Goal: Task Accomplishment & Management: Complete application form

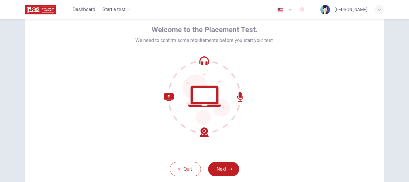
scroll to position [28, 0]
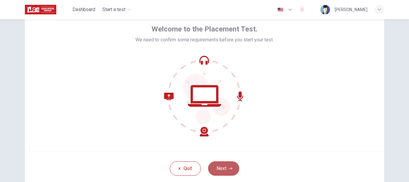
click at [219, 166] on button "Next" at bounding box center [223, 168] width 31 height 14
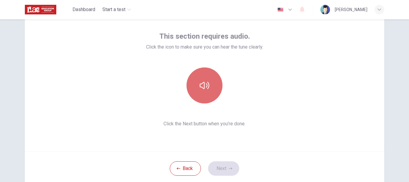
click at [204, 87] on icon "button" at bounding box center [205, 85] width 10 height 10
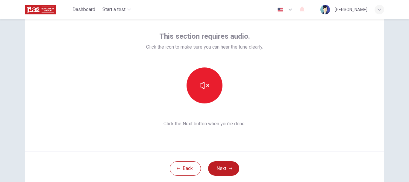
click at [299, 120] on div "This section requires audio. Click the icon to make sure you can hear the tune …" at bounding box center [204, 79] width 359 height 144
click at [222, 165] on button "Next" at bounding box center [223, 168] width 31 height 14
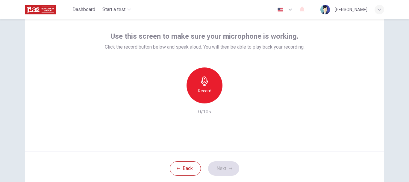
click at [207, 89] on h6 "Record" at bounding box center [204, 90] width 13 height 7
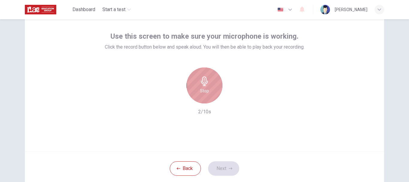
click at [205, 90] on h6 "Stop" at bounding box center [204, 90] width 9 height 7
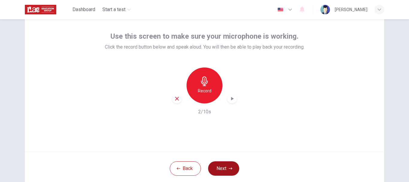
click at [218, 167] on button "Next" at bounding box center [223, 168] width 31 height 14
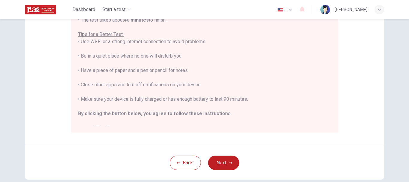
scroll to position [136, 0]
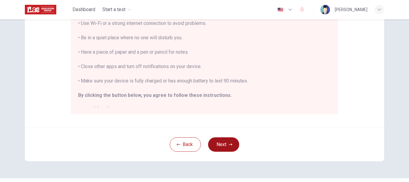
click at [225, 144] on button "Next" at bounding box center [223, 144] width 31 height 14
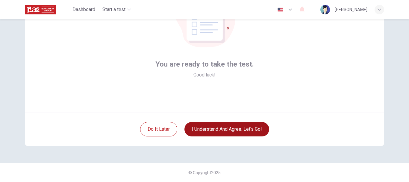
scroll to position [68, 0]
click at [219, 133] on button "I understand and agree. Let’s go!" at bounding box center [226, 129] width 85 height 14
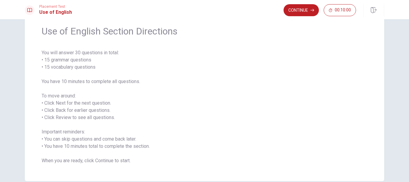
scroll to position [34, 0]
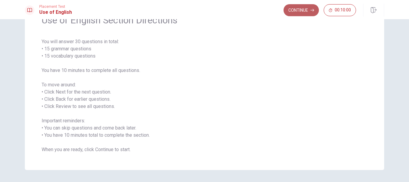
click at [293, 10] on button "Continue" at bounding box center [300, 10] width 35 height 12
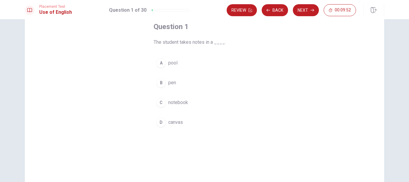
click at [182, 100] on span "notebook" at bounding box center [178, 102] width 20 height 7
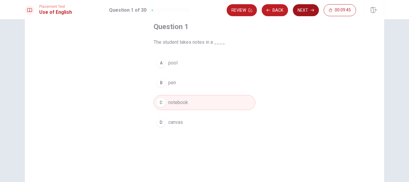
click at [301, 12] on button "Next" at bounding box center [306, 10] width 26 height 12
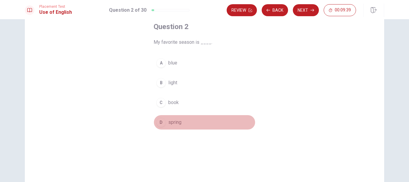
click at [176, 121] on span "spring" at bounding box center [174, 121] width 13 height 7
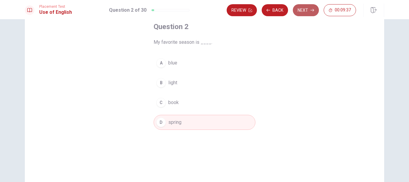
click at [303, 10] on button "Next" at bounding box center [306, 10] width 26 height 12
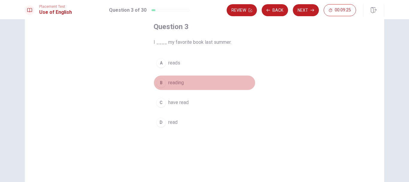
click at [177, 82] on span "reading" at bounding box center [176, 82] width 16 height 7
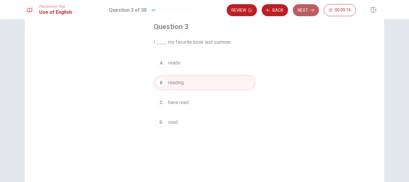
click at [302, 9] on button "Next" at bounding box center [306, 10] width 26 height 12
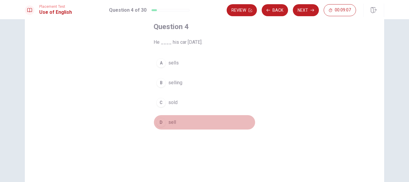
click at [172, 121] on span "sell" at bounding box center [172, 121] width 8 height 7
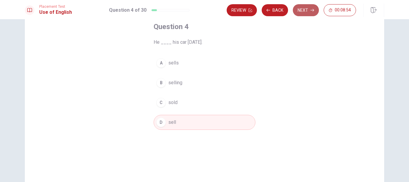
click at [305, 9] on button "Next" at bounding box center [306, 10] width 26 height 12
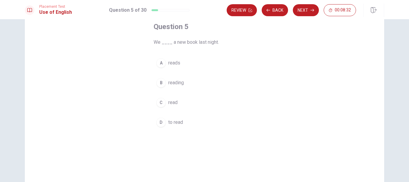
click at [173, 101] on span "read" at bounding box center [172, 102] width 9 height 7
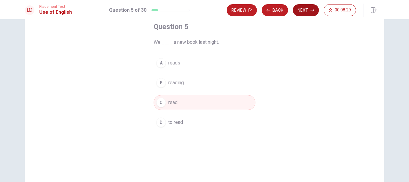
click at [306, 12] on button "Next" at bounding box center [306, 10] width 26 height 12
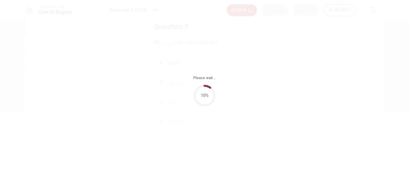
scroll to position [0, 0]
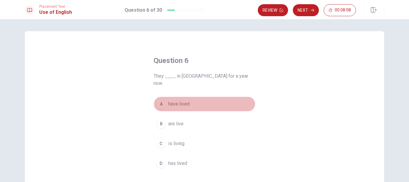
click at [181, 100] on span "have lived" at bounding box center [178, 103] width 21 height 7
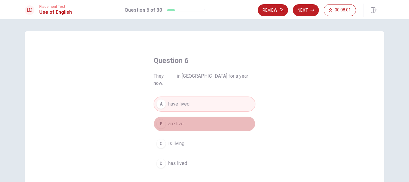
click at [179, 120] on span "are live" at bounding box center [175, 123] width 15 height 7
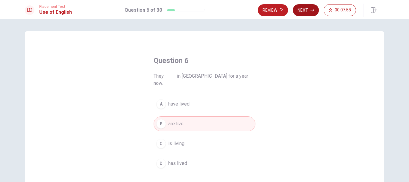
click at [304, 9] on button "Next" at bounding box center [306, 10] width 26 height 12
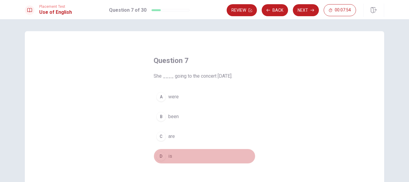
click at [169, 157] on span "is" at bounding box center [170, 155] width 4 height 7
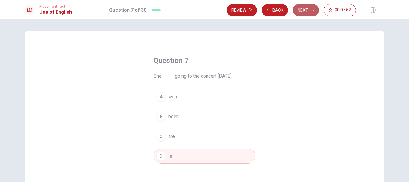
click at [310, 11] on icon "button" at bounding box center [312, 10] width 4 height 4
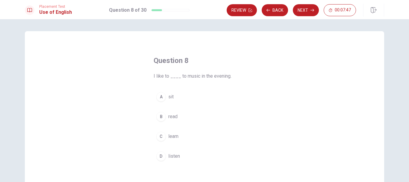
click at [173, 153] on span "listen" at bounding box center [174, 155] width 12 height 7
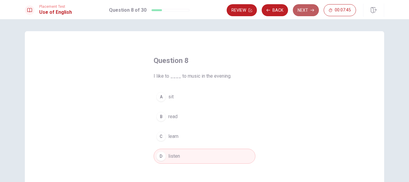
click at [301, 13] on button "Next" at bounding box center [306, 10] width 26 height 12
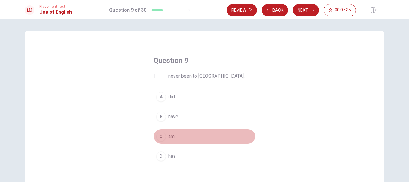
click at [169, 137] on span "am" at bounding box center [171, 136] width 6 height 7
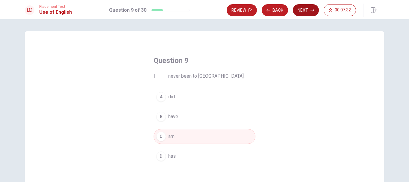
click at [304, 12] on button "Next" at bounding box center [306, 10] width 26 height 12
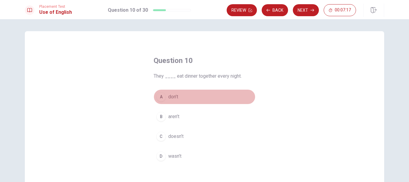
click at [172, 98] on span "don’t" at bounding box center [173, 96] width 10 height 7
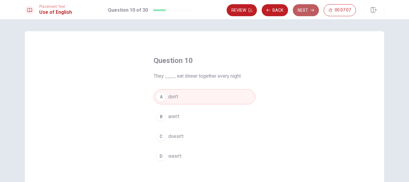
click at [304, 9] on button "Next" at bounding box center [306, 10] width 26 height 12
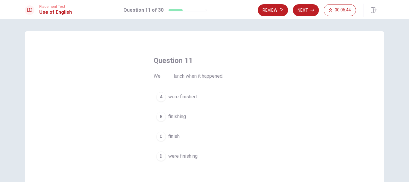
click at [171, 101] on button "A were finished" at bounding box center [204, 96] width 102 height 15
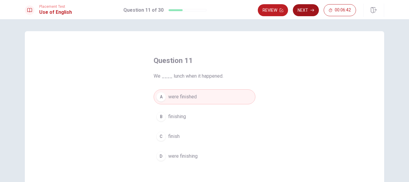
click at [299, 12] on button "Next" at bounding box center [306, 10] width 26 height 12
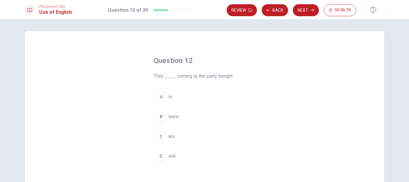
click at [172, 136] on span "are" at bounding box center [171, 136] width 7 height 7
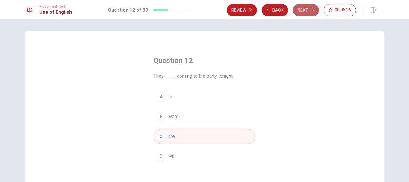
click at [297, 12] on button "Next" at bounding box center [306, 10] width 26 height 12
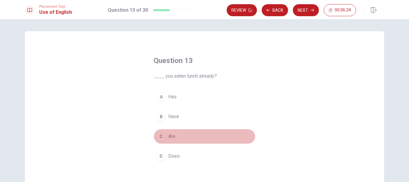
click at [171, 136] on span "Are" at bounding box center [171, 136] width 7 height 7
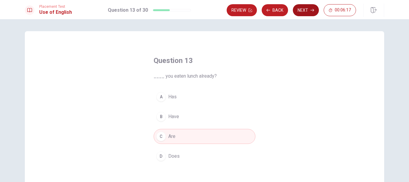
click at [300, 12] on button "Next" at bounding box center [306, 10] width 26 height 12
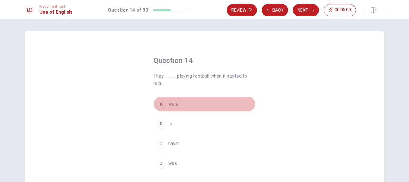
click at [176, 104] on span "were" at bounding box center [173, 103] width 10 height 7
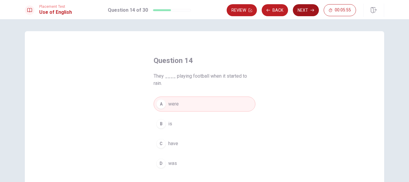
click at [302, 10] on button "Next" at bounding box center [306, 10] width 26 height 12
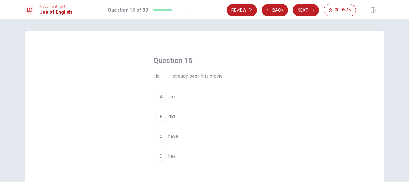
click at [172, 155] on span "has" at bounding box center [171, 155] width 7 height 7
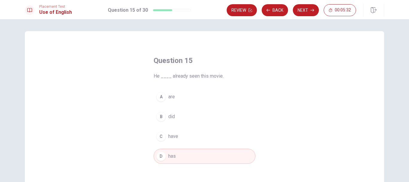
click at [176, 155] on button "D has" at bounding box center [204, 155] width 102 height 15
click at [308, 9] on button "Next" at bounding box center [306, 10] width 26 height 12
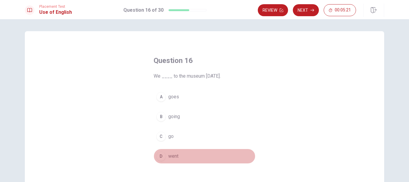
click at [174, 154] on span "went" at bounding box center [173, 155] width 10 height 7
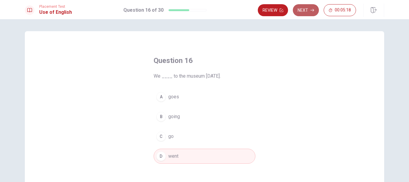
click at [303, 8] on button "Next" at bounding box center [306, 10] width 26 height 12
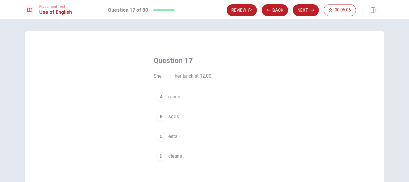
click at [176, 137] on button "C eats" at bounding box center [204, 136] width 102 height 15
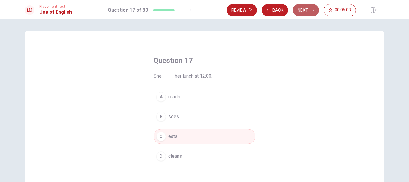
click at [302, 13] on button "Next" at bounding box center [306, 10] width 26 height 12
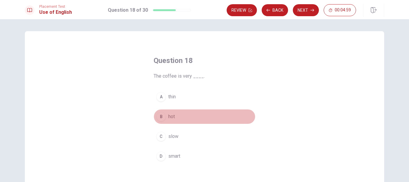
click at [170, 114] on span "hot" at bounding box center [171, 116] width 7 height 7
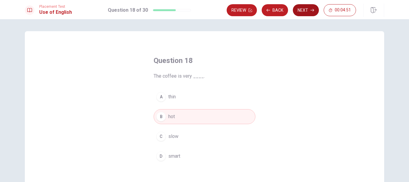
click at [300, 12] on button "Next" at bounding box center [306, 10] width 26 height 12
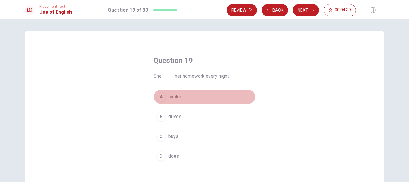
click at [172, 99] on span "cooks" at bounding box center [174, 96] width 13 height 7
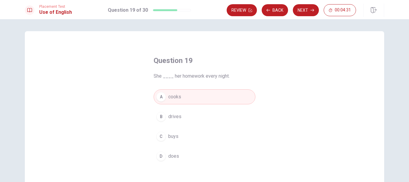
click at [173, 138] on span "buys" at bounding box center [173, 136] width 10 height 7
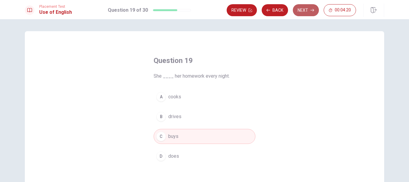
click at [305, 7] on button "Next" at bounding box center [306, 10] width 26 height 12
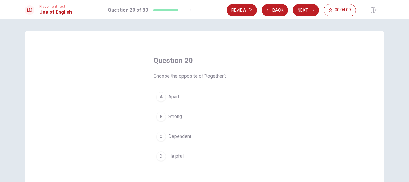
click at [176, 136] on span "Dependent" at bounding box center [179, 136] width 23 height 7
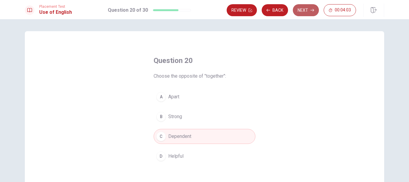
click at [303, 11] on button "Next" at bounding box center [306, 10] width 26 height 12
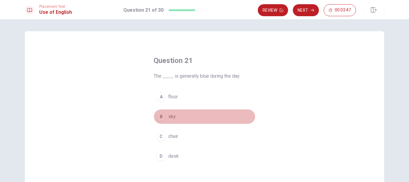
click at [172, 118] on span "sky" at bounding box center [171, 116] width 7 height 7
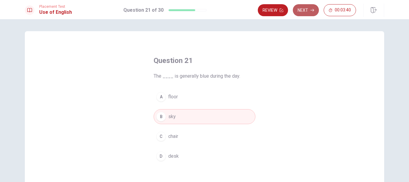
click at [303, 13] on button "Next" at bounding box center [306, 10] width 26 height 12
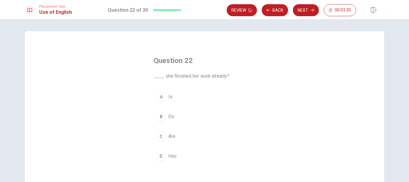
click at [170, 101] on button "A Is" at bounding box center [204, 96] width 102 height 15
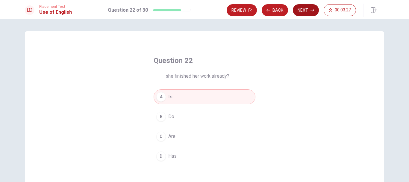
click at [306, 12] on button "Next" at bounding box center [306, 10] width 26 height 12
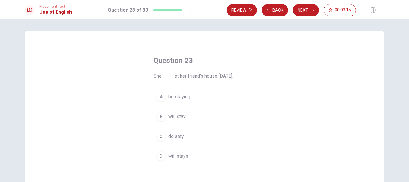
click at [182, 156] on span "will stays" at bounding box center [178, 155] width 20 height 7
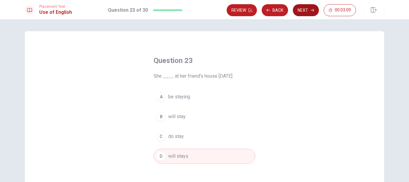
click at [308, 9] on button "Next" at bounding box center [306, 10] width 26 height 12
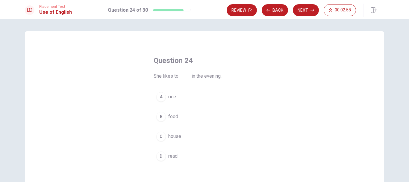
click at [172, 156] on span "read" at bounding box center [172, 155] width 9 height 7
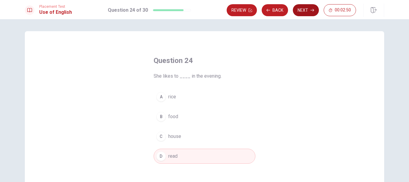
click at [307, 7] on button "Next" at bounding box center [306, 10] width 26 height 12
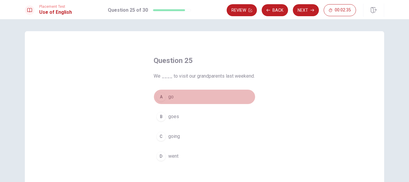
click at [169, 100] on span "go" at bounding box center [170, 96] width 5 height 7
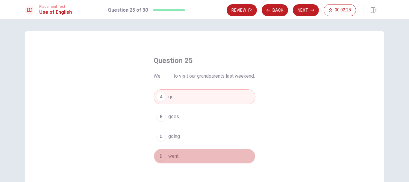
click at [173, 158] on span "went" at bounding box center [173, 155] width 10 height 7
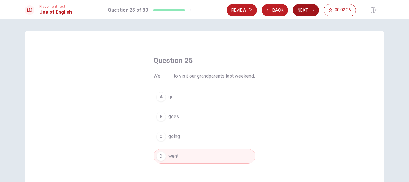
click at [299, 10] on button "Next" at bounding box center [306, 10] width 26 height 12
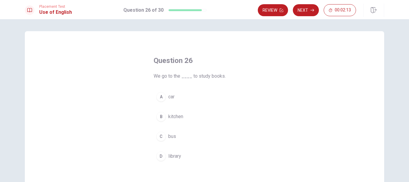
click at [175, 154] on span "library" at bounding box center [174, 155] width 13 height 7
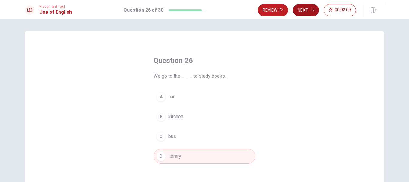
click at [308, 6] on button "Next" at bounding box center [306, 10] width 26 height 12
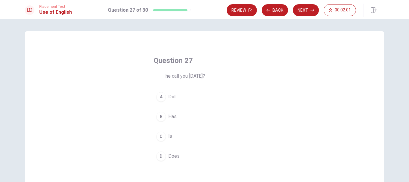
click at [169, 95] on span "Did" at bounding box center [171, 96] width 7 height 7
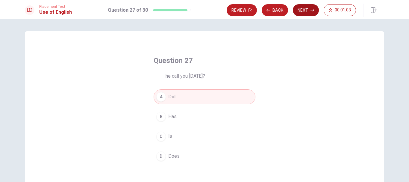
click at [300, 11] on button "Next" at bounding box center [306, 10] width 26 height 12
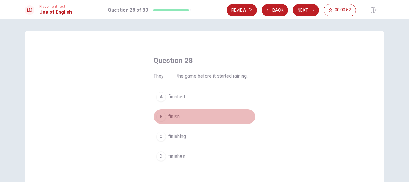
click at [176, 118] on span "finish" at bounding box center [173, 116] width 11 height 7
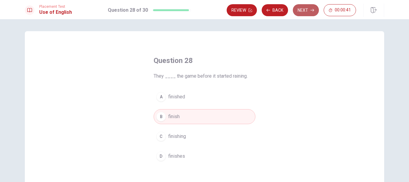
click at [301, 10] on button "Next" at bounding box center [306, 10] width 26 height 12
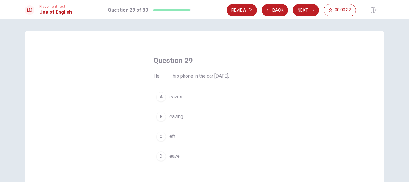
click at [176, 96] on span "leaves" at bounding box center [175, 96] width 14 height 7
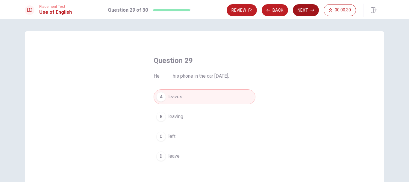
click at [308, 11] on button "Next" at bounding box center [306, 10] width 26 height 12
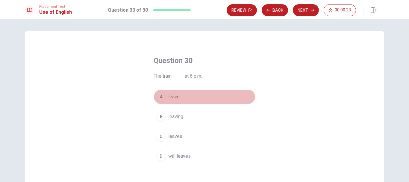
click at [172, 97] on span "leave" at bounding box center [173, 96] width 11 height 7
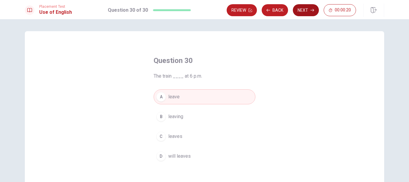
click at [300, 13] on button "Next" at bounding box center [306, 10] width 26 height 12
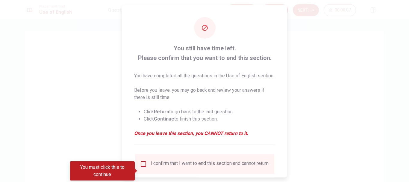
click at [143, 167] on input "You must click this to continue" at bounding box center [143, 163] width 7 height 7
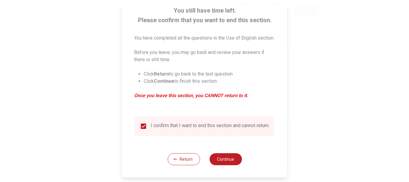
scroll to position [48, 0]
click at [221, 159] on button "Continue" at bounding box center [225, 159] width 32 height 12
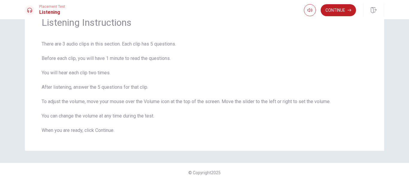
scroll to position [2, 0]
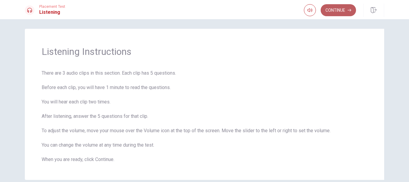
click at [335, 11] on button "Continue" at bounding box center [337, 10] width 35 height 12
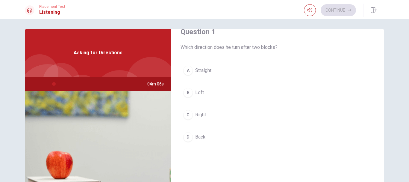
scroll to position [10, 0]
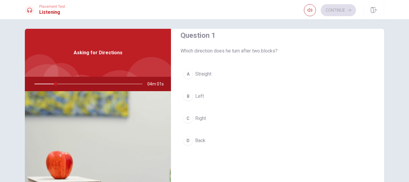
click at [195, 119] on span "Right" at bounding box center [200, 118] width 11 height 7
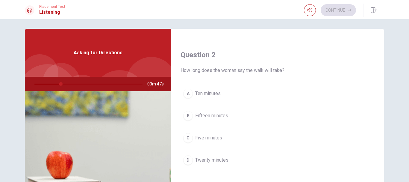
scroll to position [146, 0]
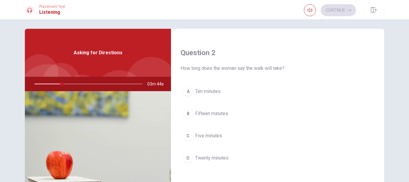
drag, startPoint x: 60, startPoint y: 83, endPoint x: 56, endPoint y: 83, distance: 4.2
click at [56, 83] on div at bounding box center [87, 84] width 120 height 14
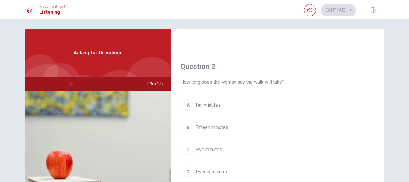
scroll to position [136, 0]
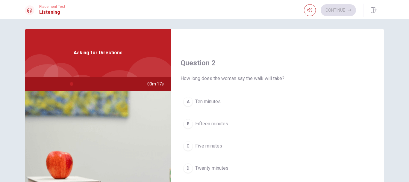
click at [212, 144] on span "Five minutes" at bounding box center [208, 145] width 27 height 7
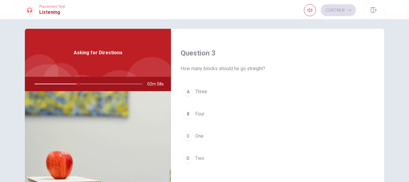
scroll to position [301, 0]
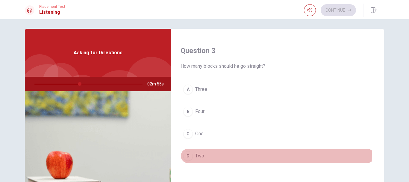
click at [199, 154] on span "Two" at bounding box center [199, 155] width 9 height 7
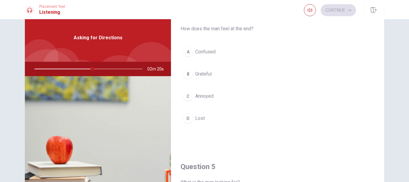
scroll to position [18, 0]
click at [195, 120] on span "Lost" at bounding box center [200, 117] width 10 height 7
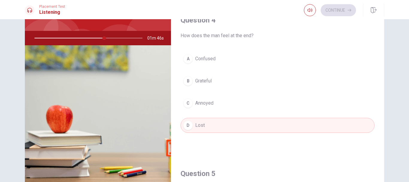
scroll to position [16, 0]
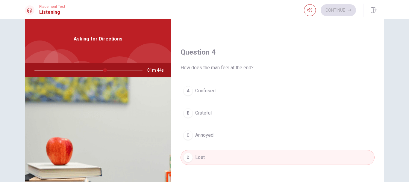
drag, startPoint x: 103, startPoint y: 69, endPoint x: 98, endPoint y: 70, distance: 5.4
click at [98, 70] on div at bounding box center [87, 70] width 120 height 14
drag, startPoint x: 104, startPoint y: 69, endPoint x: 123, endPoint y: 72, distance: 18.8
click at [123, 72] on div at bounding box center [87, 70] width 120 height 14
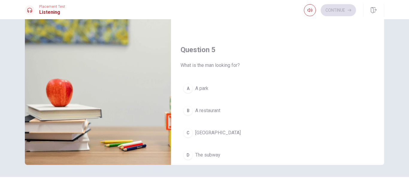
scroll to position [558, 0]
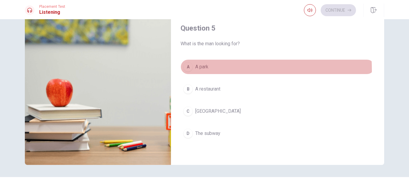
click at [188, 70] on div "A" at bounding box center [188, 67] width 10 height 10
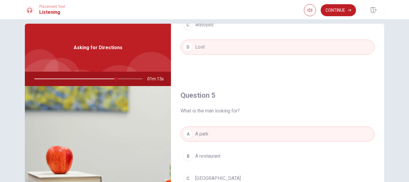
scroll to position [0, 0]
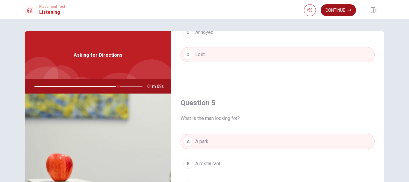
click at [332, 8] on button "Continue" at bounding box center [337, 10] width 35 height 12
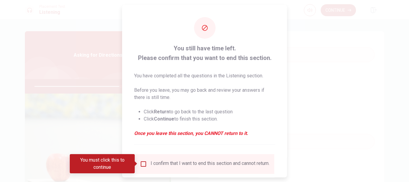
drag, startPoint x: 283, startPoint y: 86, endPoint x: 282, endPoint y: 113, distance: 26.9
click at [282, 113] on div "You still have time left. Please confirm that you want to end this section. You…" at bounding box center [204, 109] width 165 height 209
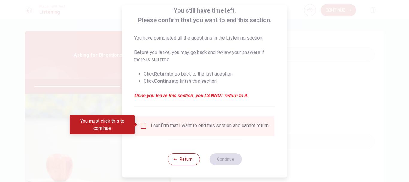
scroll to position [42, 0]
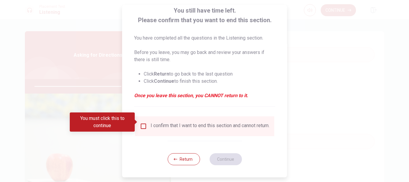
click at [142, 124] on input "You must click this to continue" at bounding box center [143, 125] width 7 height 7
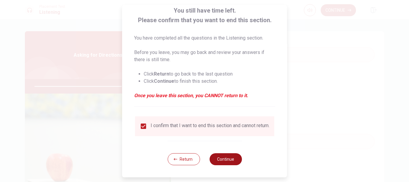
click at [224, 160] on button "Continue" at bounding box center [225, 159] width 32 height 12
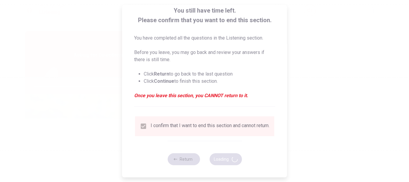
type input "83"
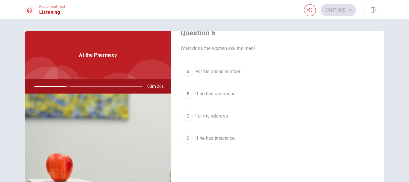
scroll to position [16, 0]
click at [235, 72] on span "For his phone number" at bounding box center [217, 70] width 45 height 7
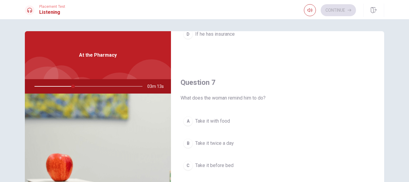
scroll to position [122, 0]
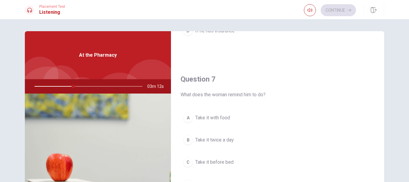
click at [220, 119] on span "Take it with food" at bounding box center [212, 117] width 35 height 7
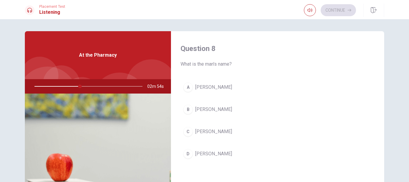
scroll to position [307, 0]
click at [225, 128] on span "[PERSON_NAME]" at bounding box center [213, 130] width 37 height 7
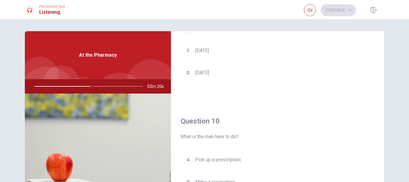
scroll to position [555, 0]
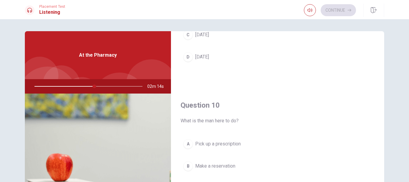
click at [211, 165] on span "Make a reservation" at bounding box center [215, 165] width 40 height 7
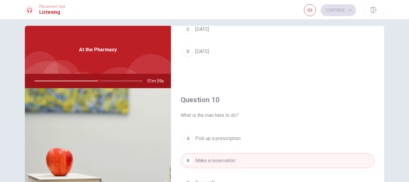
scroll to position [0, 0]
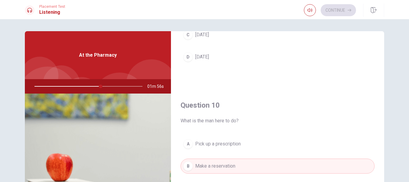
click at [185, 37] on div "C" at bounding box center [188, 35] width 10 height 10
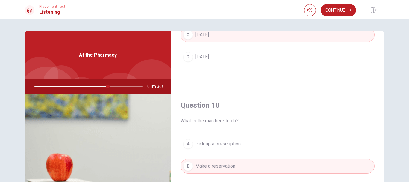
drag, startPoint x: 106, startPoint y: 87, endPoint x: 113, endPoint y: 86, distance: 6.9
click at [113, 86] on div at bounding box center [87, 86] width 120 height 14
click at [331, 9] on button "Continue" at bounding box center [337, 10] width 35 height 12
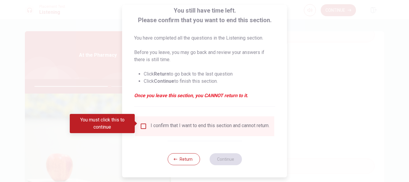
scroll to position [42, 0]
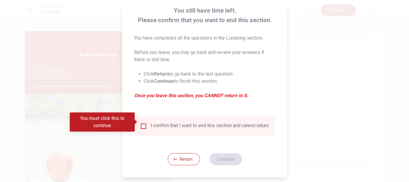
click at [144, 124] on input "You must click this to continue" at bounding box center [143, 125] width 7 height 7
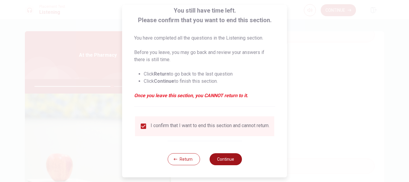
click at [214, 161] on button "Continue" at bounding box center [225, 159] width 32 height 12
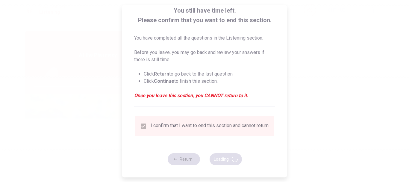
type input "73"
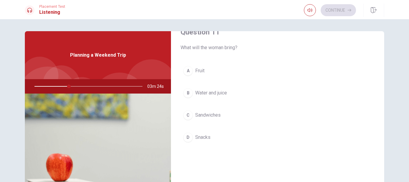
scroll to position [17, 0]
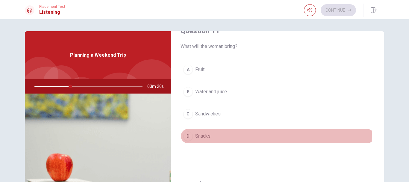
click at [204, 134] on span "Snacks" at bounding box center [202, 135] width 15 height 7
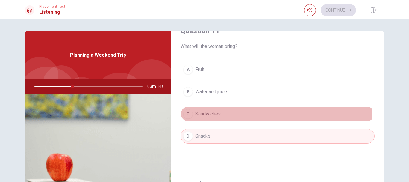
click at [196, 115] on span "Sandwiches" at bounding box center [207, 113] width 25 height 7
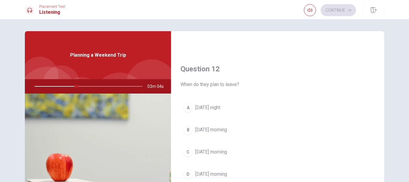
scroll to position [133, 0]
click at [220, 150] on span "[DATE] morning" at bounding box center [211, 150] width 32 height 7
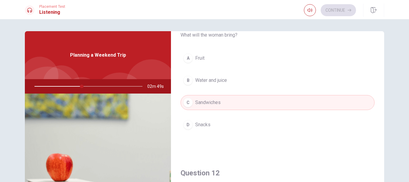
scroll to position [23, 0]
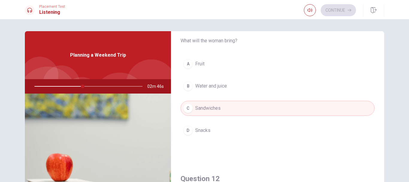
click at [224, 86] on span "Water and juice" at bounding box center [211, 85] width 32 height 7
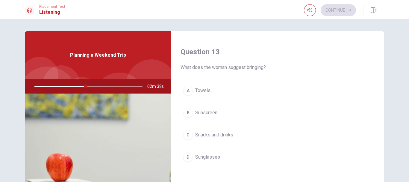
scroll to position [315, 0]
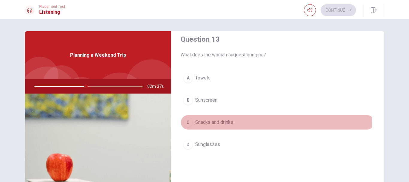
click at [220, 124] on span "Snacks and drinks" at bounding box center [214, 121] width 38 height 7
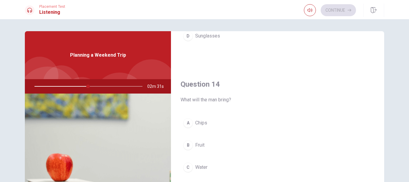
scroll to position [446, 0]
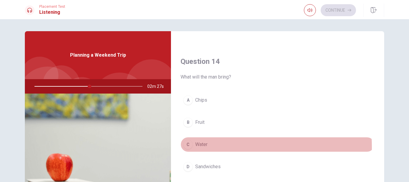
click at [196, 147] on span "Water" at bounding box center [201, 144] width 12 height 7
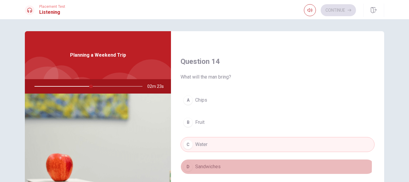
click at [215, 165] on span "Sandwiches" at bounding box center [207, 166] width 25 height 7
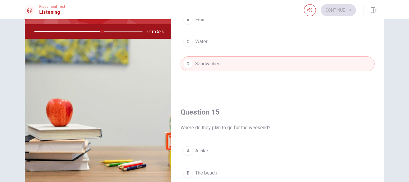
scroll to position [87, 0]
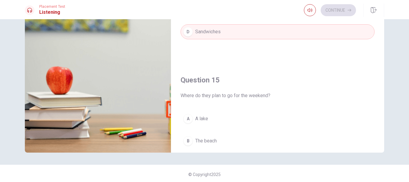
click at [190, 141] on div "B" at bounding box center [188, 141] width 10 height 10
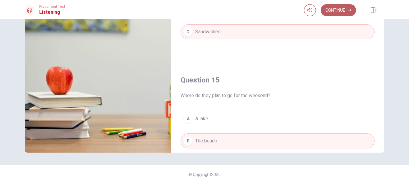
click at [338, 9] on button "Continue" at bounding box center [337, 10] width 35 height 12
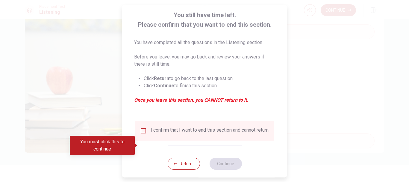
scroll to position [39, 0]
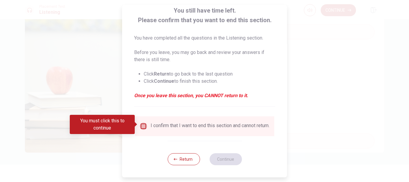
click at [141, 124] on input "You must click this to continue" at bounding box center [143, 125] width 7 height 7
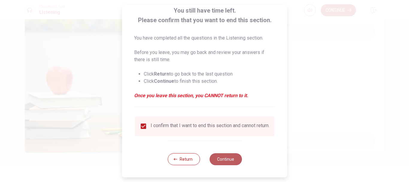
click at [232, 163] on button "Continue" at bounding box center [225, 159] width 32 height 12
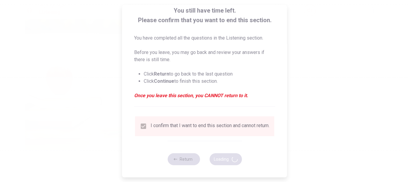
type input "67"
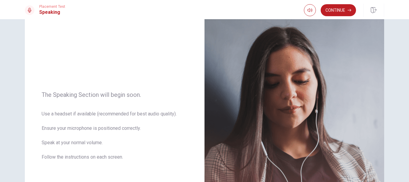
scroll to position [34, 0]
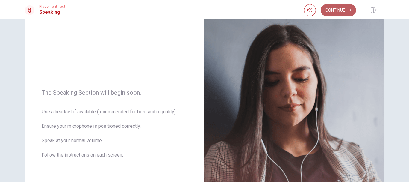
click at [337, 14] on button "Continue" at bounding box center [337, 10] width 35 height 12
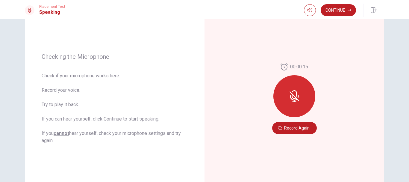
scroll to position [63, 0]
click at [291, 95] on icon at bounding box center [294, 97] width 10 height 10
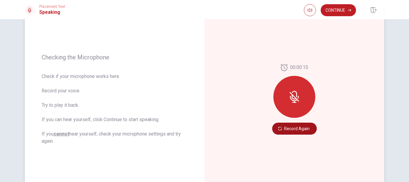
click at [296, 130] on button "Record Again" at bounding box center [294, 128] width 45 height 12
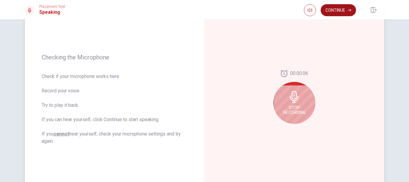
click at [334, 12] on button "Continue" at bounding box center [337, 10] width 35 height 12
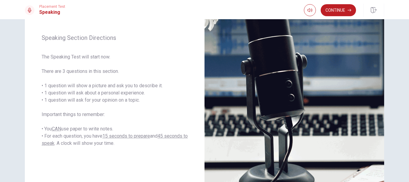
scroll to position [70, 0]
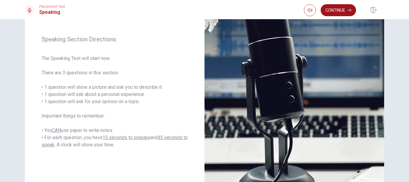
click at [334, 13] on button "Continue" at bounding box center [337, 10] width 35 height 12
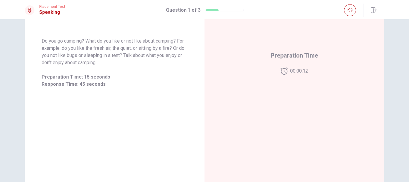
scroll to position [96, 0]
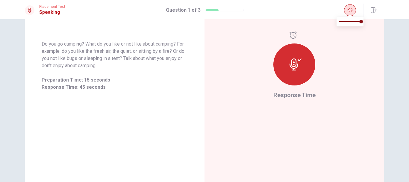
click at [350, 11] on icon "button" at bounding box center [349, 10] width 5 height 5
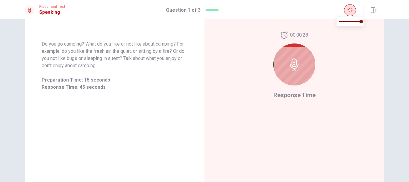
click at [350, 11] on icon "button" at bounding box center [349, 10] width 5 height 5
click at [349, 10] on icon "button" at bounding box center [349, 10] width 5 height 5
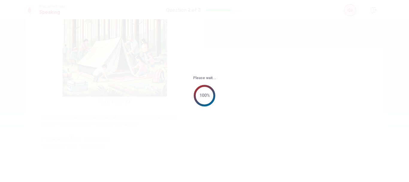
scroll to position [141, 0]
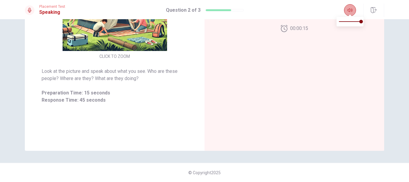
click at [348, 13] on button "button" at bounding box center [350, 10] width 12 height 12
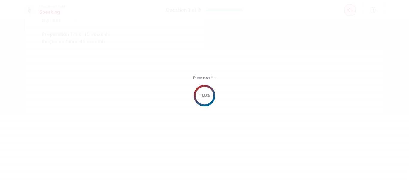
scroll to position [96, 0]
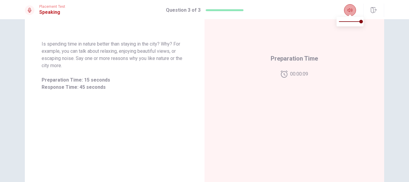
click at [348, 12] on icon "button" at bounding box center [349, 10] width 5 height 5
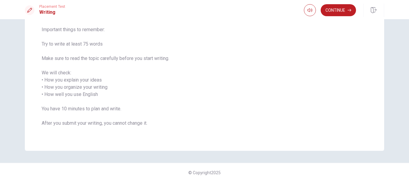
scroll to position [0, 0]
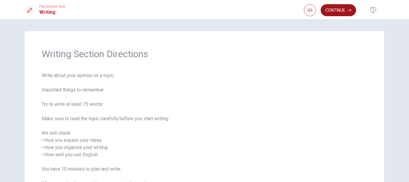
click at [339, 12] on button "Continue" at bounding box center [337, 10] width 35 height 12
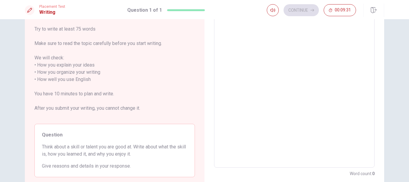
scroll to position [61, 0]
click at [235, 39] on textarea at bounding box center [294, 79] width 152 height 166
click at [226, 38] on textarea at bounding box center [294, 79] width 152 height 166
type textarea "i"
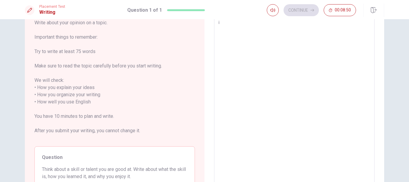
type textarea "x"
type textarea "i"
type textarea "x"
type textarea "I"
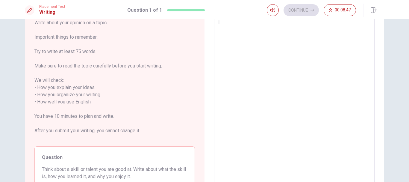
type textarea "x"
type textarea "I"
type textarea "x"
type textarea "I a"
type textarea "x"
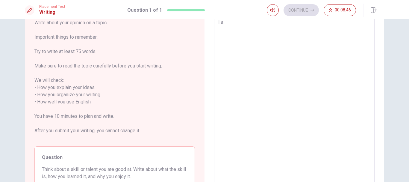
type textarea "I am"
type textarea "x"
type textarea "I am"
type textarea "x"
type textarea "I am I"
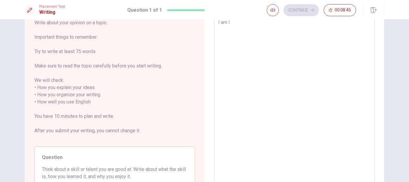
type textarea "x"
type textarea "I am In"
type textarea "x"
type textarea "I am Ing"
type textarea "x"
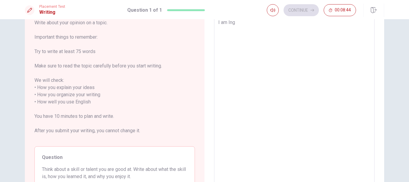
type textarea "I am Ingi"
type textarea "x"
type textarea "I am Ing"
type textarea "x"
type textarea "I am In"
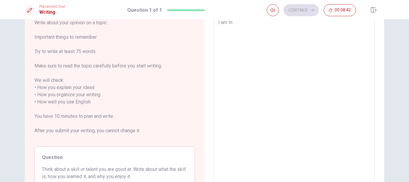
type textarea "x"
type textarea "I am I"
type textarea "x"
type textarea "I am"
type textarea "x"
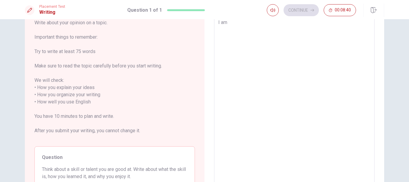
type textarea "I am K"
type textarea "x"
type textarea "I am Ke"
type textarea "x"
type textarea "I am Key"
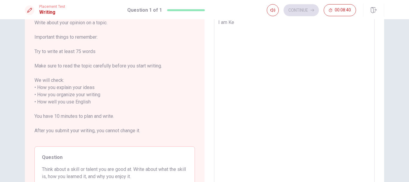
type textarea "x"
type textarea "I am Key"
type textarea "x"
type textarea "I am Key A"
type textarea "x"
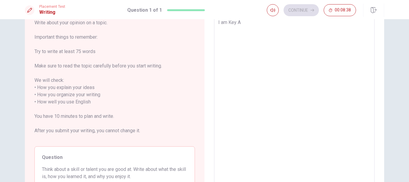
type textarea "I am Key Ac"
type textarea "x"
type textarea "I am Key Acc"
type textarea "x"
type textarea "I am Key Acco"
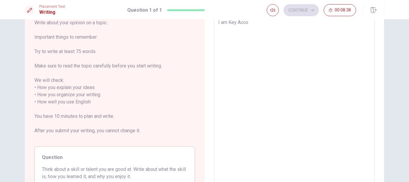
type textarea "x"
type textarea "I am Key Accou"
type textarea "x"
type textarea "I am Key Accoun"
type textarea "x"
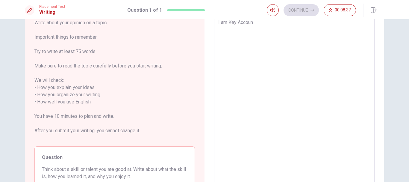
type textarea "I am Key Account"
type textarea "x"
type textarea "I am Key Account"
type textarea "x"
type textarea "I am Key Account M"
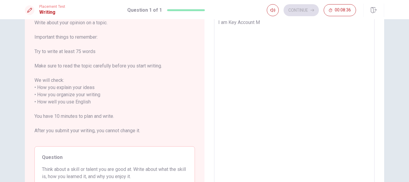
type textarea "x"
type textarea "I am Key Account Ma"
type textarea "x"
type textarea "I am Key Account Man"
type textarea "x"
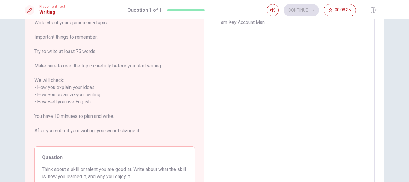
type textarea "I am Key Account Mana"
type textarea "x"
type textarea "I am Key Account Manag"
type textarea "x"
type textarea "I am Key Account Manage"
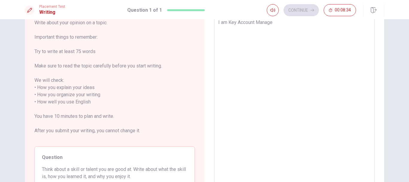
type textarea "x"
type textarea "I am Key Account Manager"
type textarea "x"
type textarea "I am Key Account Manager"
type textarea "x"
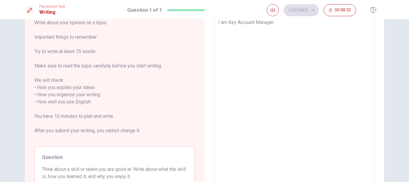
type textarea "I am Key Account Manager ;"
type textarea "x"
type textarea "I am Key Account Manager ;"
type textarea "x"
type textarea "I am Key Account Manager ; M"
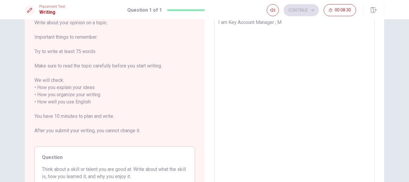
type textarea "x"
type textarea "I am Key Account Manager ; My"
type textarea "x"
type textarea "I am Key Account Manager ; My"
type textarea "x"
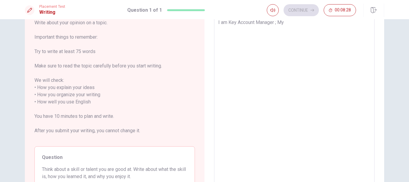
type textarea "I am Key Account Manager ; My S"
type textarea "x"
type textarea "I am Key Account Manager ; My Sk"
type textarea "x"
type textarea "I am Key Account Manager ; My Ski"
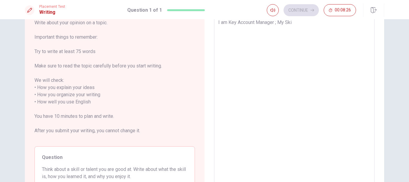
type textarea "x"
type textarea "I am Key Account Manager ; My Skil"
type textarea "x"
type textarea "I am Key Account Manager ; My Skill"
type textarea "x"
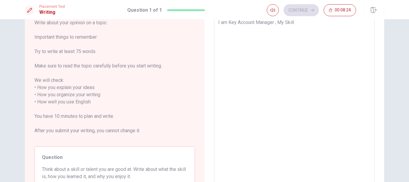
type textarea "I am Key Account Manager ; My Skill"
type textarea "x"
type textarea "I am Key Account Manager ; My Skill i"
type textarea "x"
type textarea "I am Key Account Manager ; My Skill is"
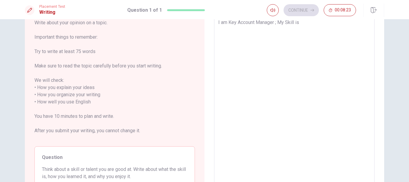
type textarea "x"
type textarea "I am Key Account Manager ; My Skill is"
type textarea "x"
type textarea "I am Key Account Manager ; My Skill is"
type textarea "x"
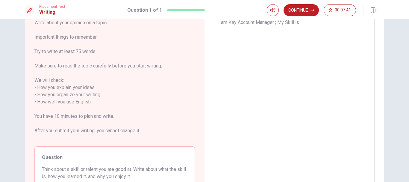
type textarea "I am Key Account Manager ; My Skill i"
type textarea "x"
type textarea "I am Key Account Manager ; My Skill"
type textarea "x"
type textarea "I am Key Account Manager ; My Ski"
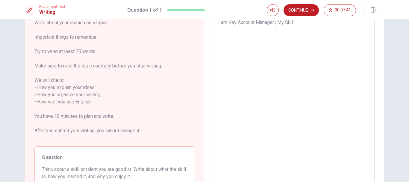
type textarea "x"
type textarea "I am Key Account Manager ; My Sk"
type textarea "x"
type textarea "I am Key Account Manager ; My S"
type textarea "x"
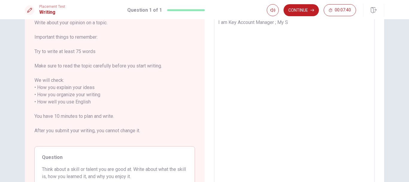
type textarea "I am Key Account Manager ; My"
type textarea "x"
type textarea "I am Key Account Manager ; My"
type textarea "x"
type textarea "I am Key Account Manager ; M"
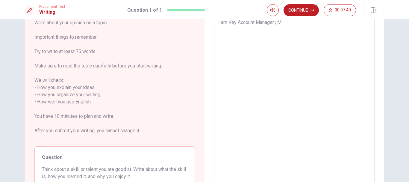
type textarea "x"
type textarea "I am Key Account Manager ;"
type textarea "x"
type textarea "I am Key Account Manager ; I"
type textarea "x"
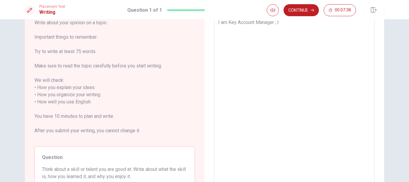
type textarea "I am Key Account Manager ; I"
type textarea "x"
type textarea "I am Key Account Manager ; I l"
type textarea "x"
type textarea "I am Key Account Manager ; I li"
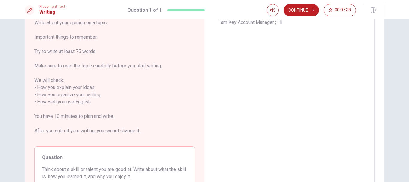
type textarea "x"
type textarea "I am Key Account Manager ; I liv"
type textarea "x"
type textarea "I am Key Account Manager ; I live"
type textarea "x"
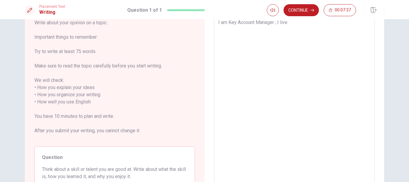
type textarea "I am Key Account Manager ; I live"
type textarea "x"
type textarea "I am Key Account Manager ; I live i"
type textarea "x"
type textarea "I am Key Account Manager ; I live in"
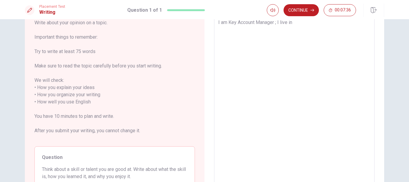
type textarea "x"
type textarea "I am Key Account Manager ; I live in"
type textarea "x"
type textarea "I am Key Account Manager ; I live in C"
type textarea "x"
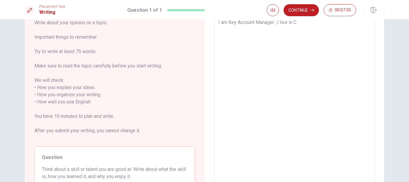
type textarea "I am Key Account Manager ; I live in [GEOGRAPHIC_DATA]"
type textarea "x"
type textarea "I am Key Account Manager ; I live in Col"
type textarea "x"
type textarea "I am Key Account Manager ; I live in [GEOGRAPHIC_DATA]"
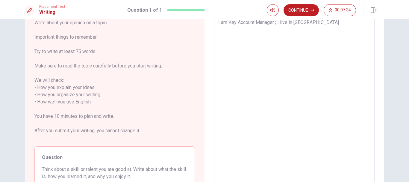
type textarea "x"
type textarea "I am Key Account Manager ; I live in [GEOGRAPHIC_DATA]"
type textarea "x"
type textarea "I am Key Account Manager ; I live in [GEOGRAPHIC_DATA]"
type textarea "x"
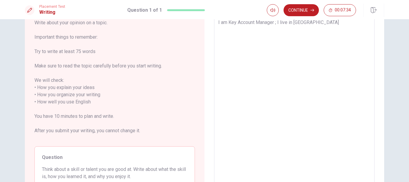
type textarea "I am Key Account Manager ; I live in [GEOGRAPHIC_DATA]"
type textarea "x"
type textarea "I am Key Account Manager ; I live in [GEOGRAPHIC_DATA]"
type textarea "x"
type textarea "I am Key Account Manager ; I live in [GEOGRAPHIC_DATA]"
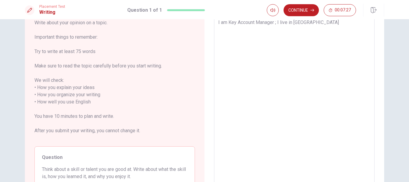
type textarea "x"
type textarea "I am Key Account Manager ; I live in [GEOGRAPHIC_DATA]"
type textarea "x"
type textarea "I am Key Account Manager ; I live in [GEOGRAPHIC_DATA] I"
type textarea "x"
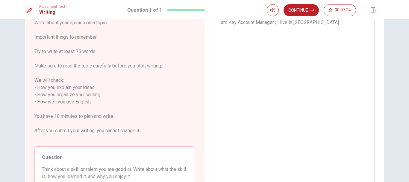
type textarea "I am Key Account Manager ; I live in [GEOGRAPHIC_DATA] Ia"
type textarea "x"
type textarea "I am Key Account Manager ; I live in [GEOGRAPHIC_DATA] Iam"
type textarea "x"
type textarea "I am Key Account Manager ; I live in [GEOGRAPHIC_DATA] Ia"
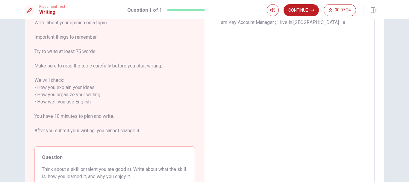
type textarea "x"
type textarea "I am Key Account Manager ; I live in [GEOGRAPHIC_DATA] I"
type textarea "x"
type textarea "I am Key Account Manager ; I live in [GEOGRAPHIC_DATA] I"
type textarea "x"
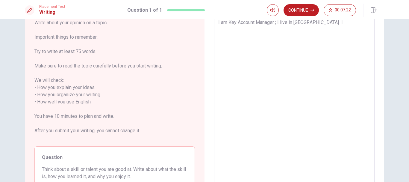
type textarea "I am Key Account Manager ; I live in [GEOGRAPHIC_DATA] I a"
type textarea "x"
type textarea "I am Key Account Manager ; I live in [GEOGRAPHIC_DATA] I am"
type textarea "x"
type textarea "I am Key Account Manager ; I live in [GEOGRAPHIC_DATA] I am"
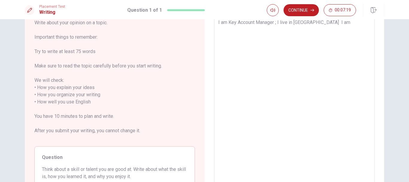
type textarea "x"
type textarea "I am Key Account Manager ; I live in [GEOGRAPHIC_DATA] I am r"
type textarea "x"
type textarea "I am Key Account Manager ; I live in [GEOGRAPHIC_DATA] I am re"
type textarea "x"
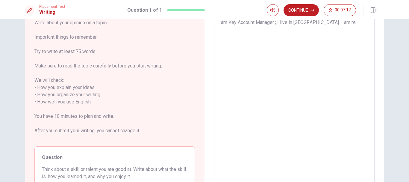
type textarea "I am Key Account Manager ; I live in [GEOGRAPHIC_DATA] I am res"
type textarea "x"
type textarea "I am Key Account Manager ; I live in [GEOGRAPHIC_DATA] I am resp"
type textarea "x"
type textarea "I am Key Account Manager ; I live in [GEOGRAPHIC_DATA] I am respo"
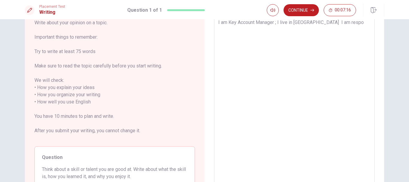
type textarea "x"
type textarea "I am Key Account Manager ; I live in [GEOGRAPHIC_DATA] I am respon"
type textarea "x"
type textarea "I am Key Account Manager ; I live in [GEOGRAPHIC_DATA] I am respons"
type textarea "x"
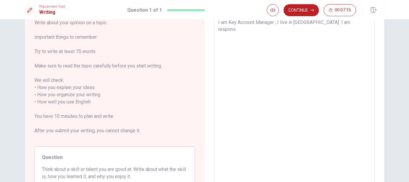
type textarea "I am Key Account Manager ; I live in [GEOGRAPHIC_DATA] I am responsa"
type textarea "x"
type textarea "I am Key Account Manager ; I live in [GEOGRAPHIC_DATA] I am responsab"
type textarea "x"
type textarea "I am Key Account Manager ; I live in [GEOGRAPHIC_DATA] I am responsabl"
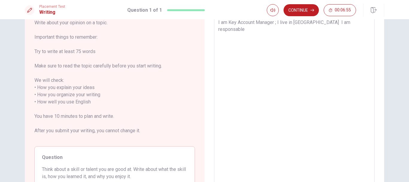
click at [346, 23] on textarea "I am Key Account Manager ; I live in [GEOGRAPHIC_DATA] I am responsable" at bounding box center [294, 102] width 152 height 166
click at [356, 23] on textarea "I am Key Account Manager ; I live in [GEOGRAPHIC_DATA] I am responsible" at bounding box center [294, 102] width 152 height 166
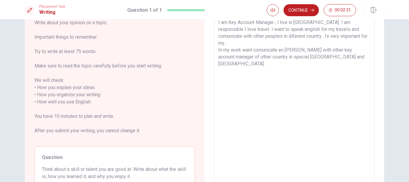
click at [286, 43] on textarea "I am Key Account Manager ; I live in [GEOGRAPHIC_DATA] I am responsible I love …" at bounding box center [294, 102] width 152 height 166
click at [297, 43] on textarea "I am Key Account Manager ; I live in [GEOGRAPHIC_DATA] I am responsible I love …" at bounding box center [294, 102] width 152 height 166
click at [324, 69] on textarea "I am Key Account Manager ; I live in [GEOGRAPHIC_DATA] I am responsible I love …" at bounding box center [294, 102] width 152 height 166
click at [331, 51] on textarea "I am Key Account Manager ; I live in [GEOGRAPHIC_DATA] I am responsible I love …" at bounding box center [294, 102] width 152 height 166
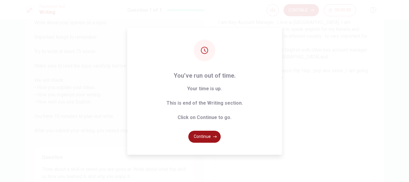
click at [203, 135] on button "Continue" at bounding box center [204, 136] width 32 height 12
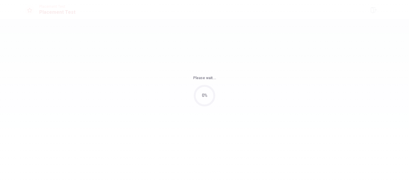
scroll to position [0, 0]
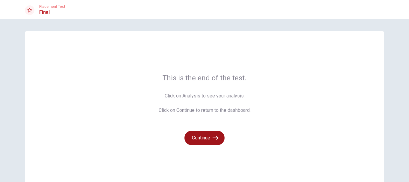
click at [202, 140] on button "Continue" at bounding box center [204, 137] width 40 height 14
